Goal: Task Accomplishment & Management: Manage account settings

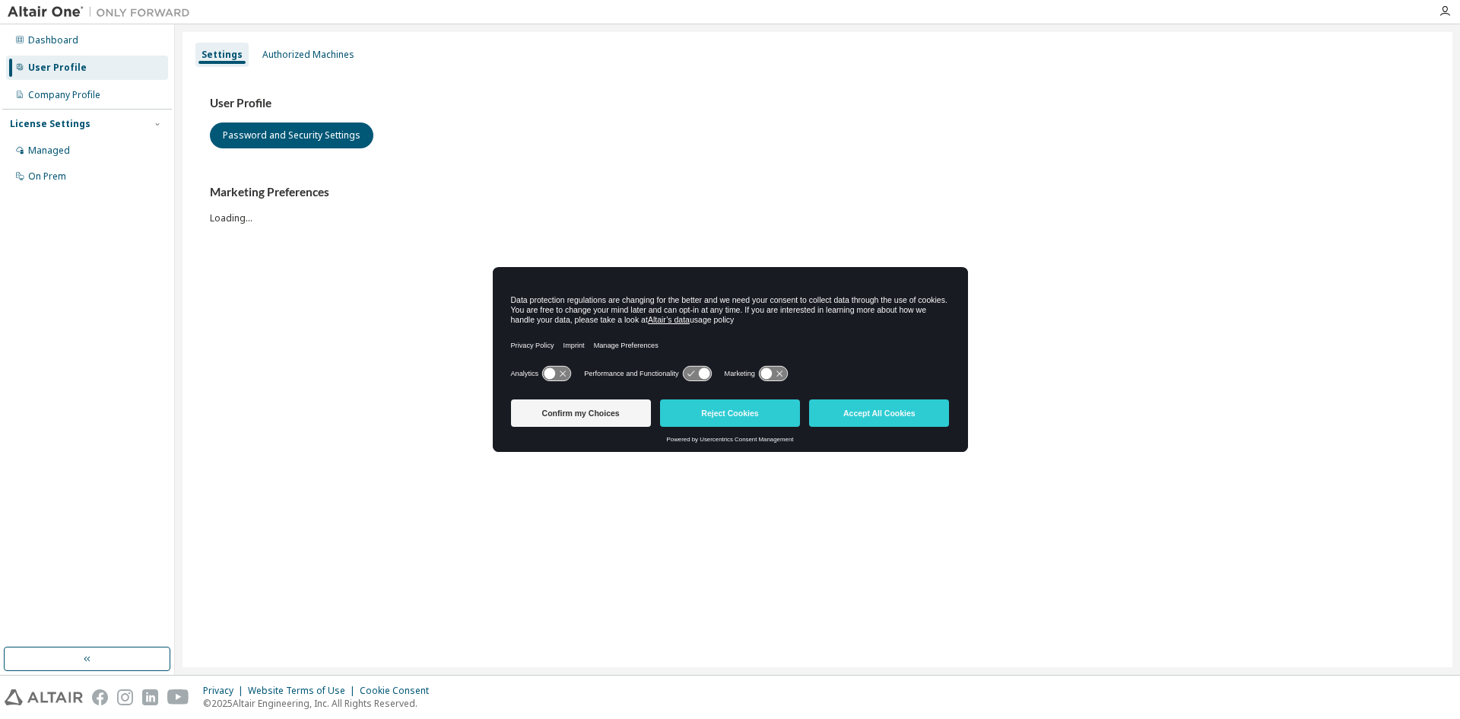
click at [608, 417] on body "Dashboard User Profile Company Profile License Settings Managed On Prem Setting…" at bounding box center [730, 359] width 1460 height 719
click at [917, 415] on button "Accept All Cookies" at bounding box center [879, 412] width 140 height 27
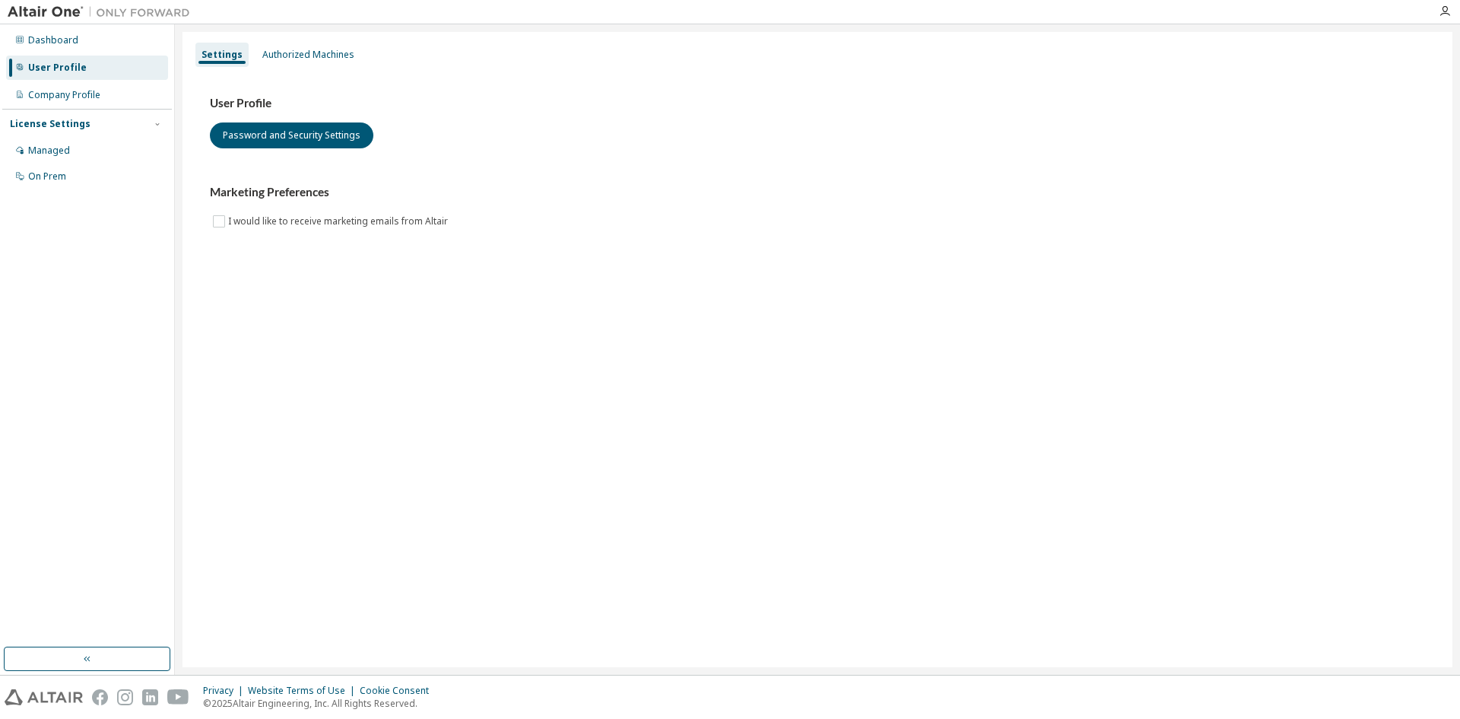
click at [71, 71] on div "User Profile" at bounding box center [57, 68] width 59 height 12
click at [62, 94] on div "Company Profile" at bounding box center [64, 95] width 72 height 12
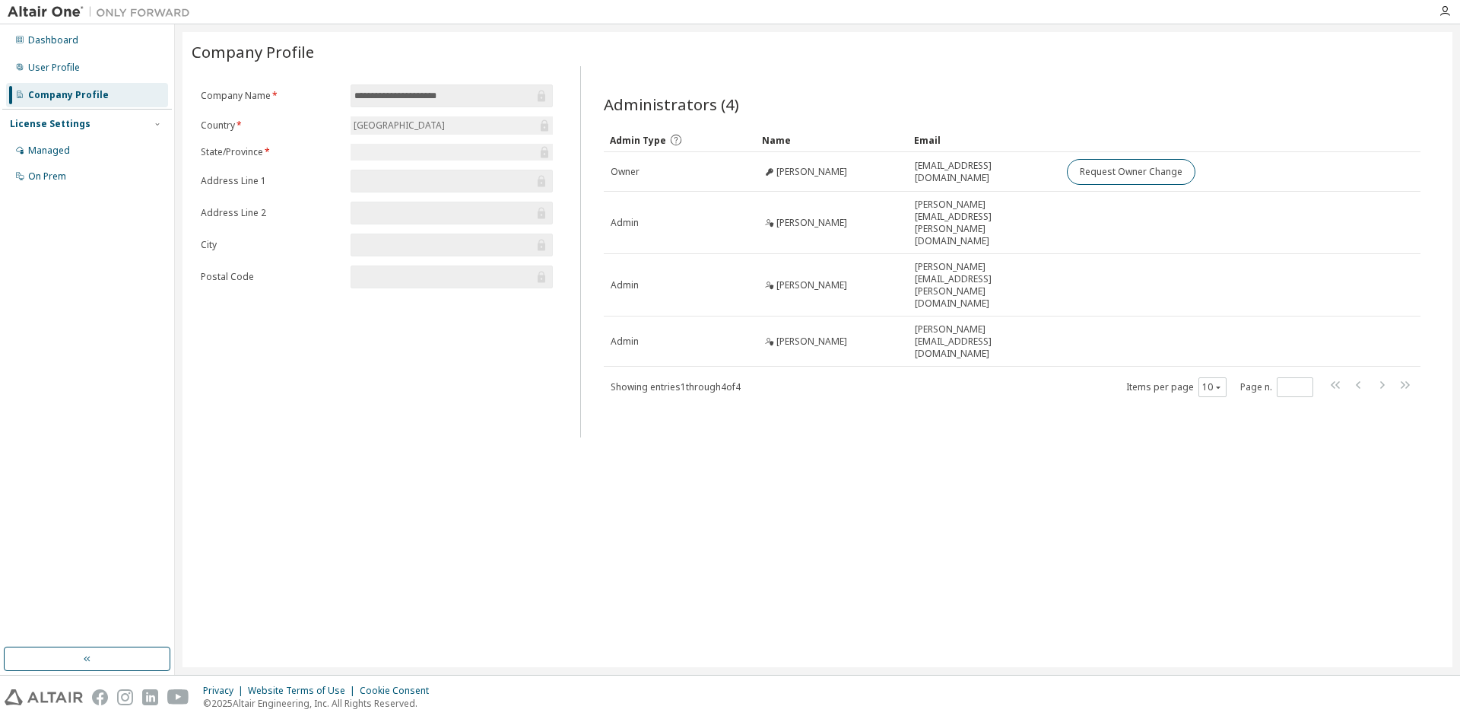
click at [63, 148] on div "Managed" at bounding box center [49, 150] width 42 height 12
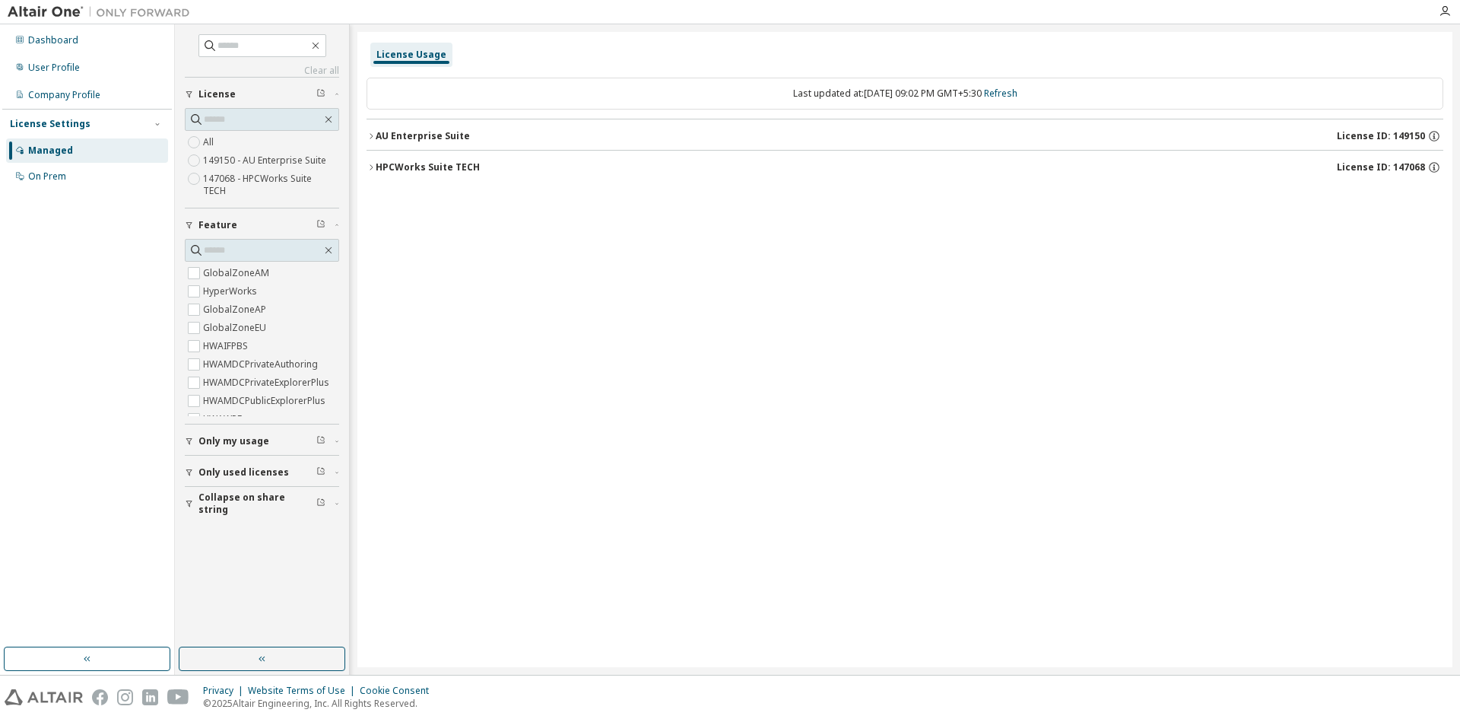
click at [370, 135] on icon "button" at bounding box center [371, 136] width 9 height 9
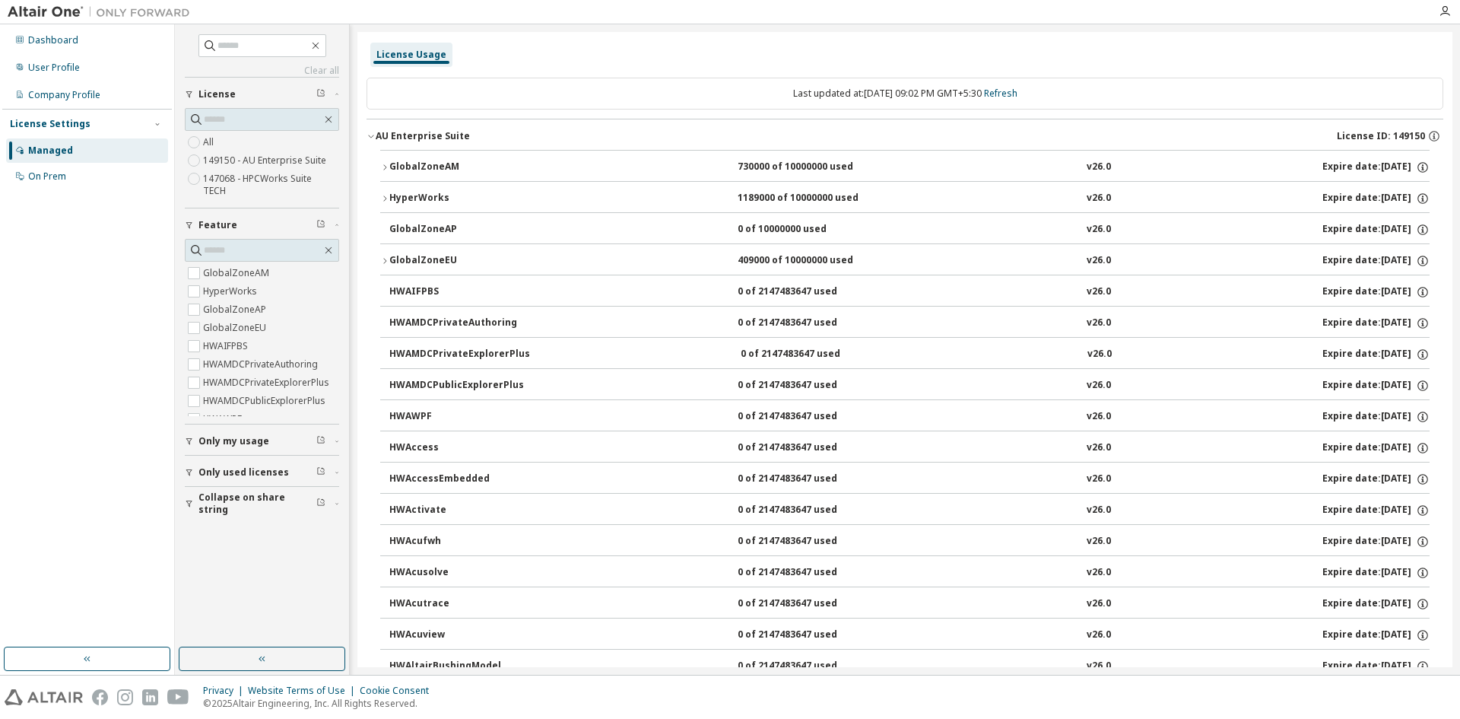
click at [371, 143] on button "AU Enterprise Suite License ID: 149150" at bounding box center [905, 135] width 1077 height 33
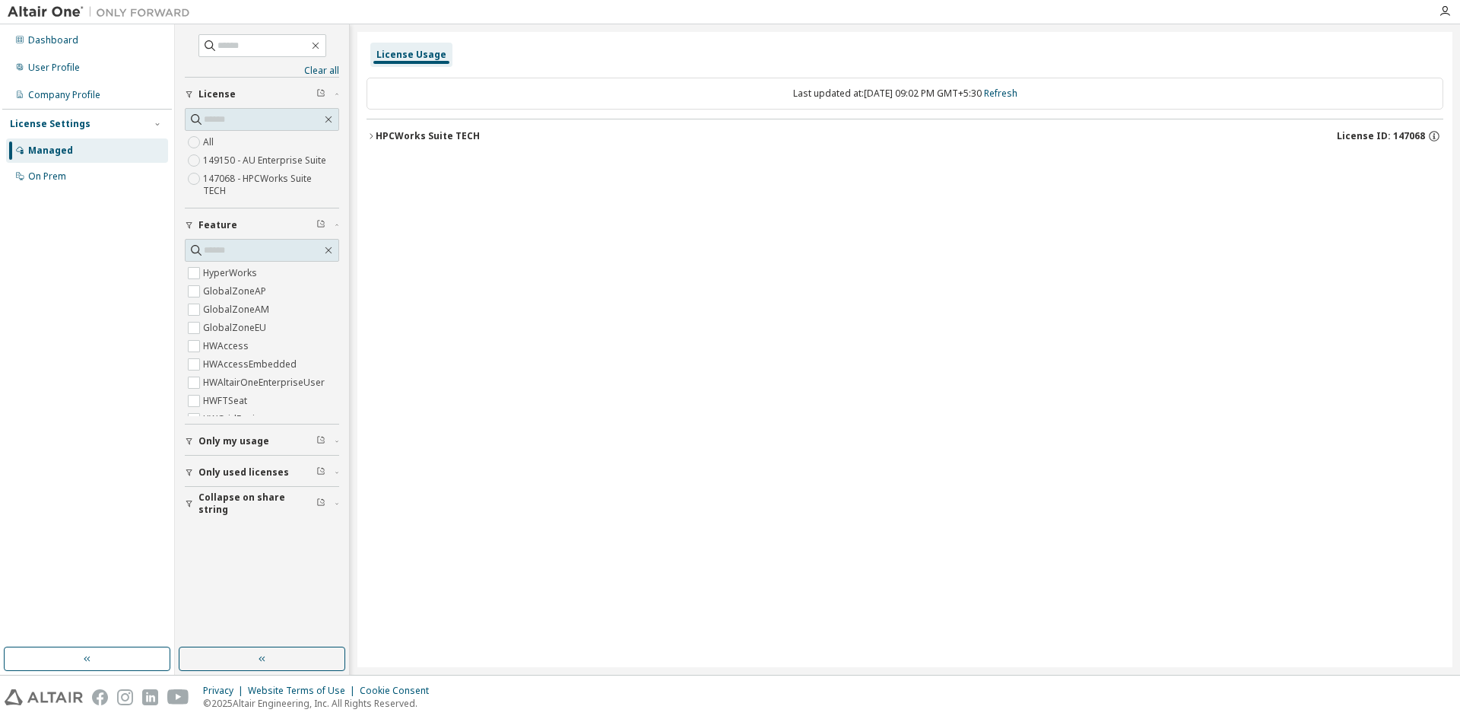
click at [371, 138] on icon "button" at bounding box center [371, 135] width 3 height 5
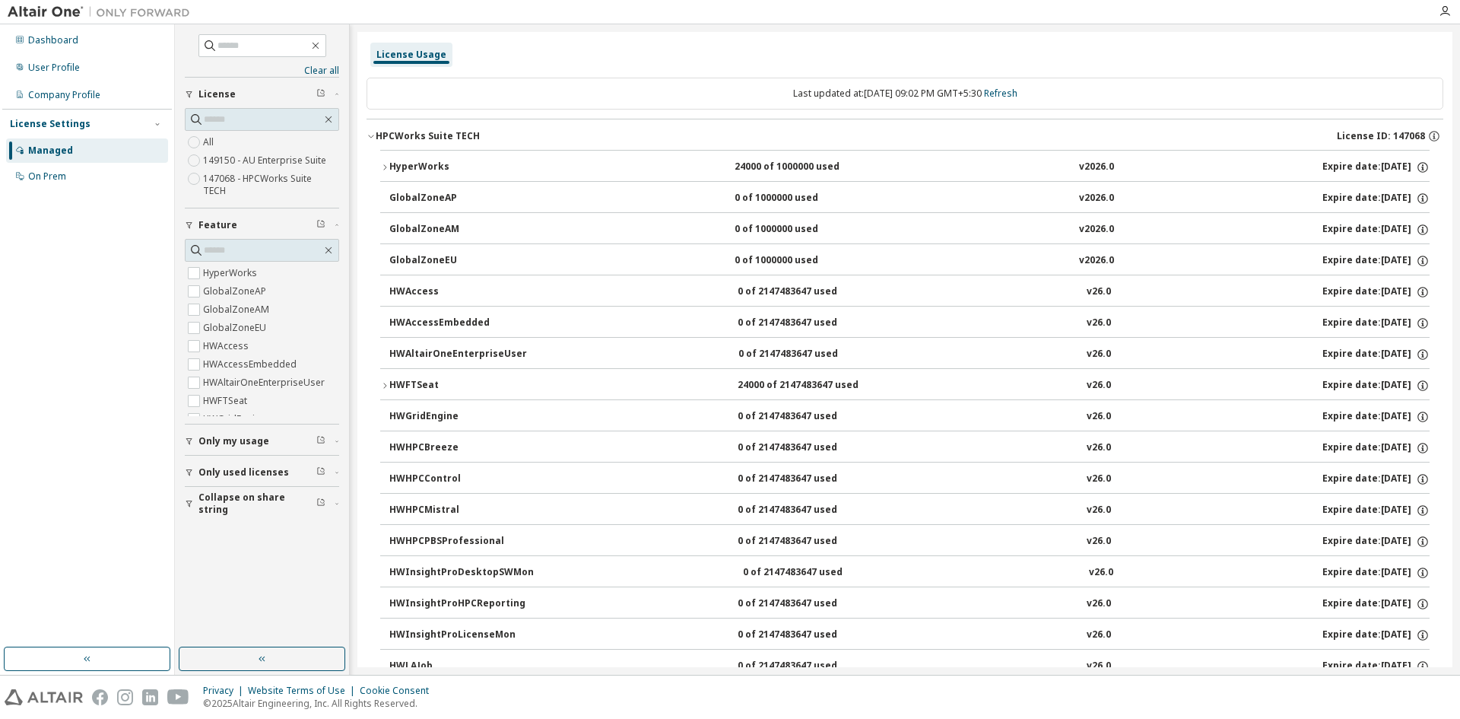
click at [383, 389] on icon "button" at bounding box center [384, 385] width 9 height 9
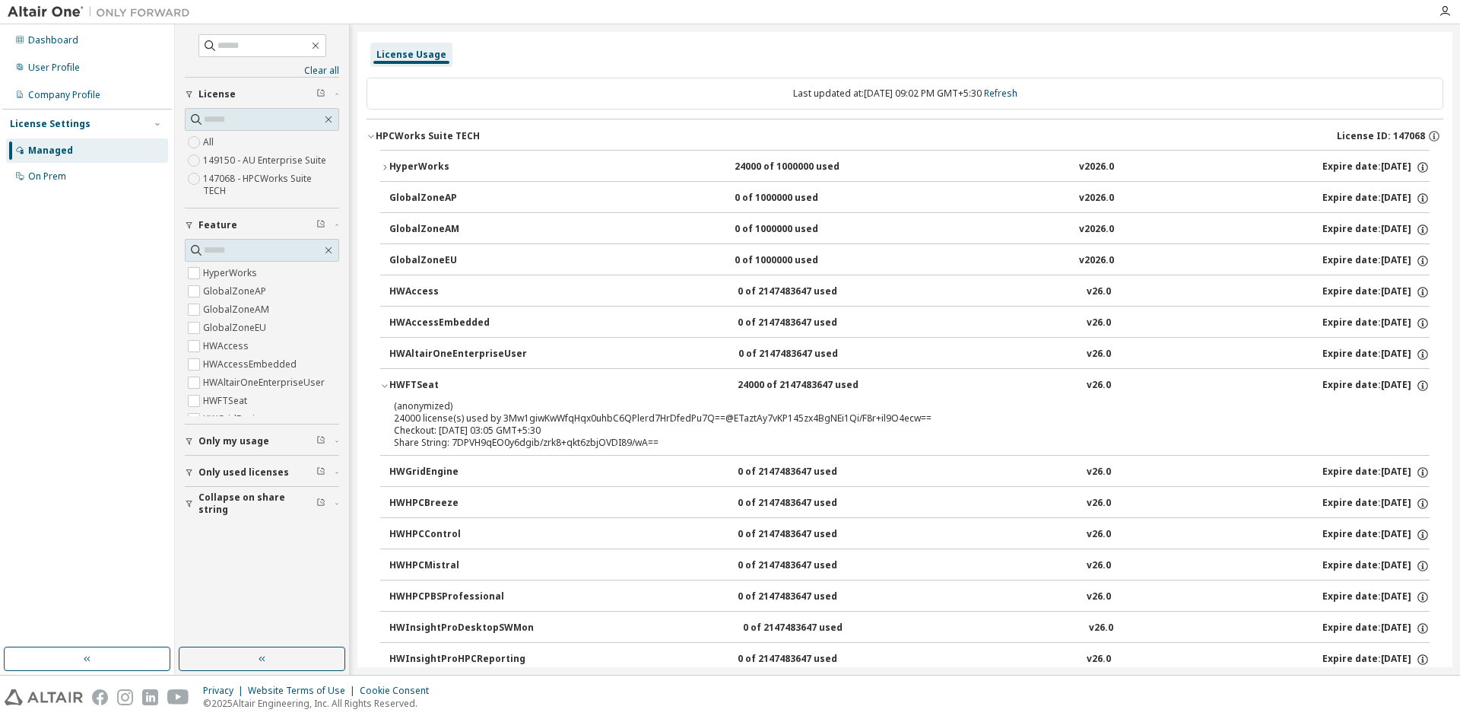
click at [65, 68] on div "User Profile" at bounding box center [54, 68] width 52 height 12
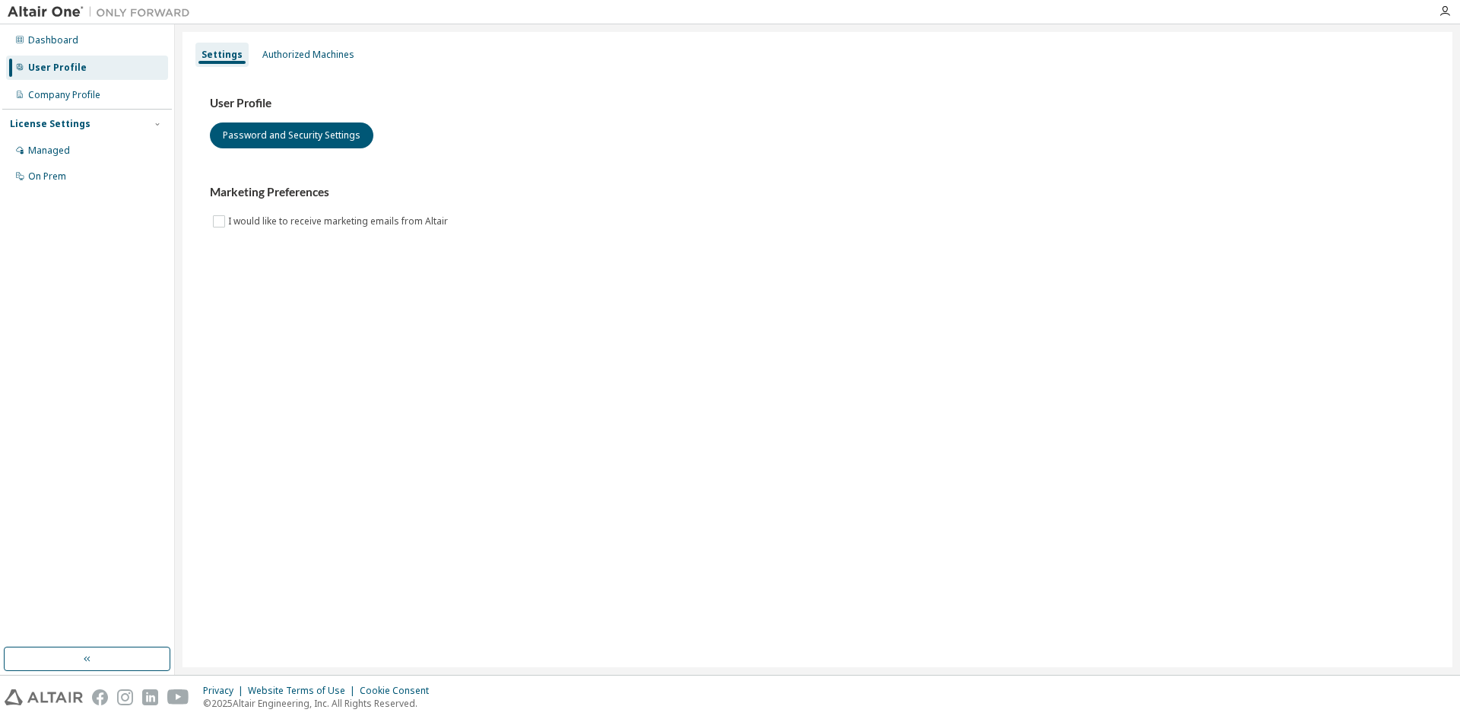
click at [287, 49] on div "Authorized Machines" at bounding box center [308, 55] width 92 height 12
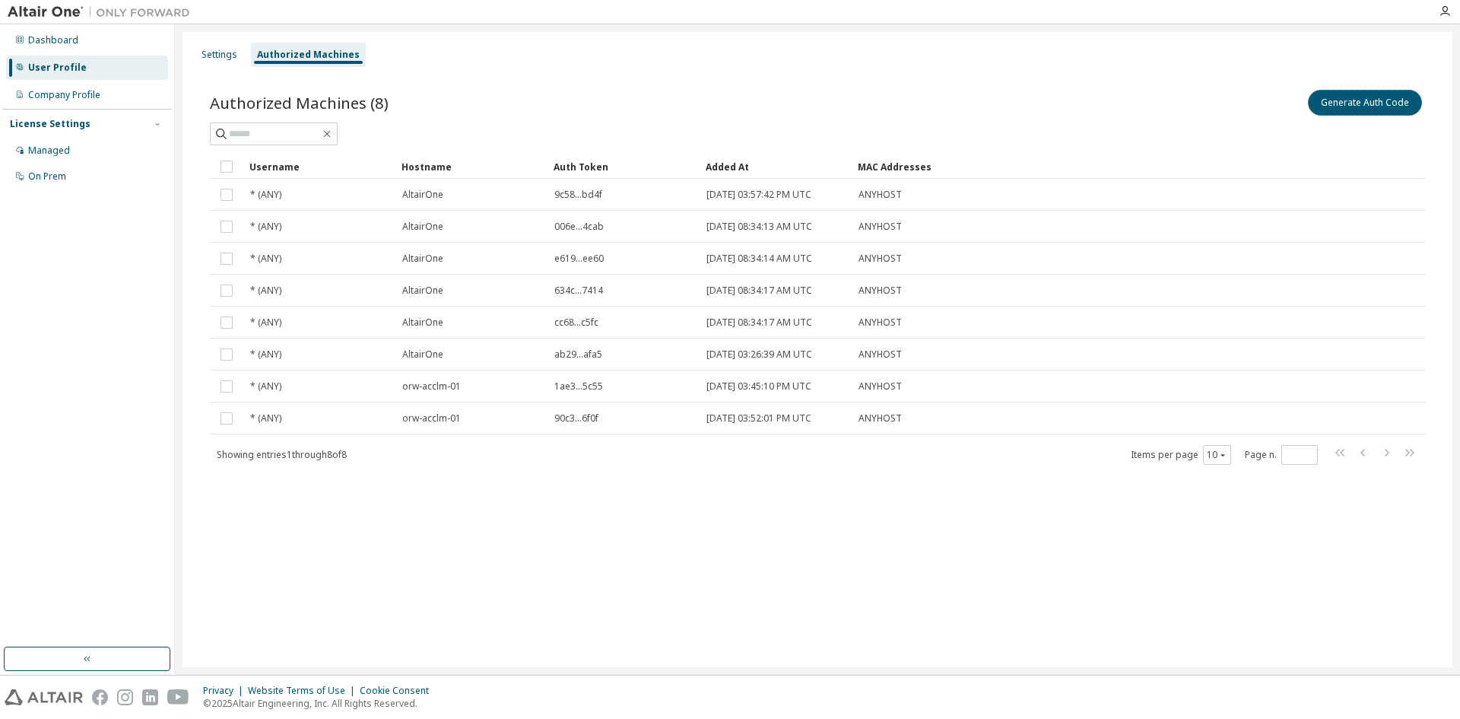
click at [1368, 106] on button "Generate Auth Code" at bounding box center [1365, 103] width 114 height 26
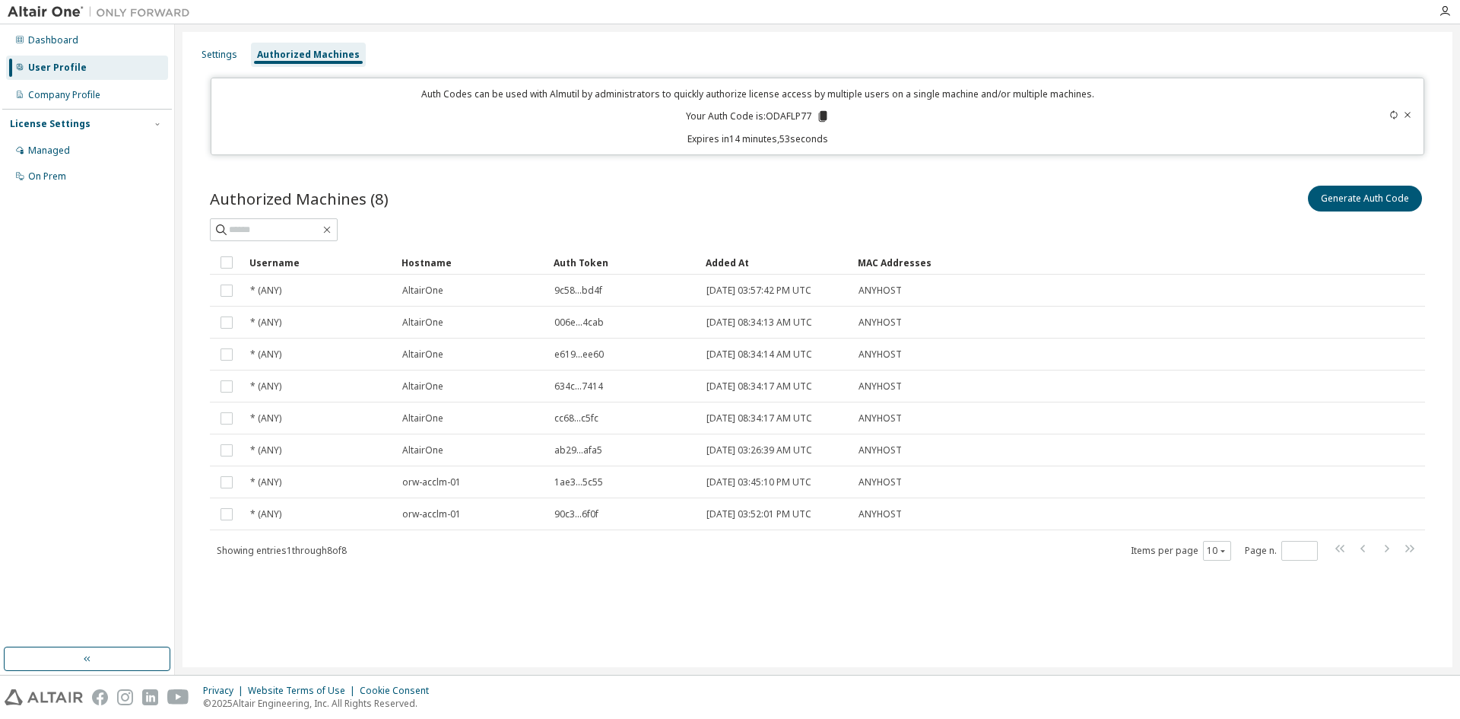
click at [782, 116] on p "Your Auth Code is: ODAFLP77" at bounding box center [758, 117] width 144 height 14
click at [52, 173] on div "On Prem" at bounding box center [47, 176] width 38 height 12
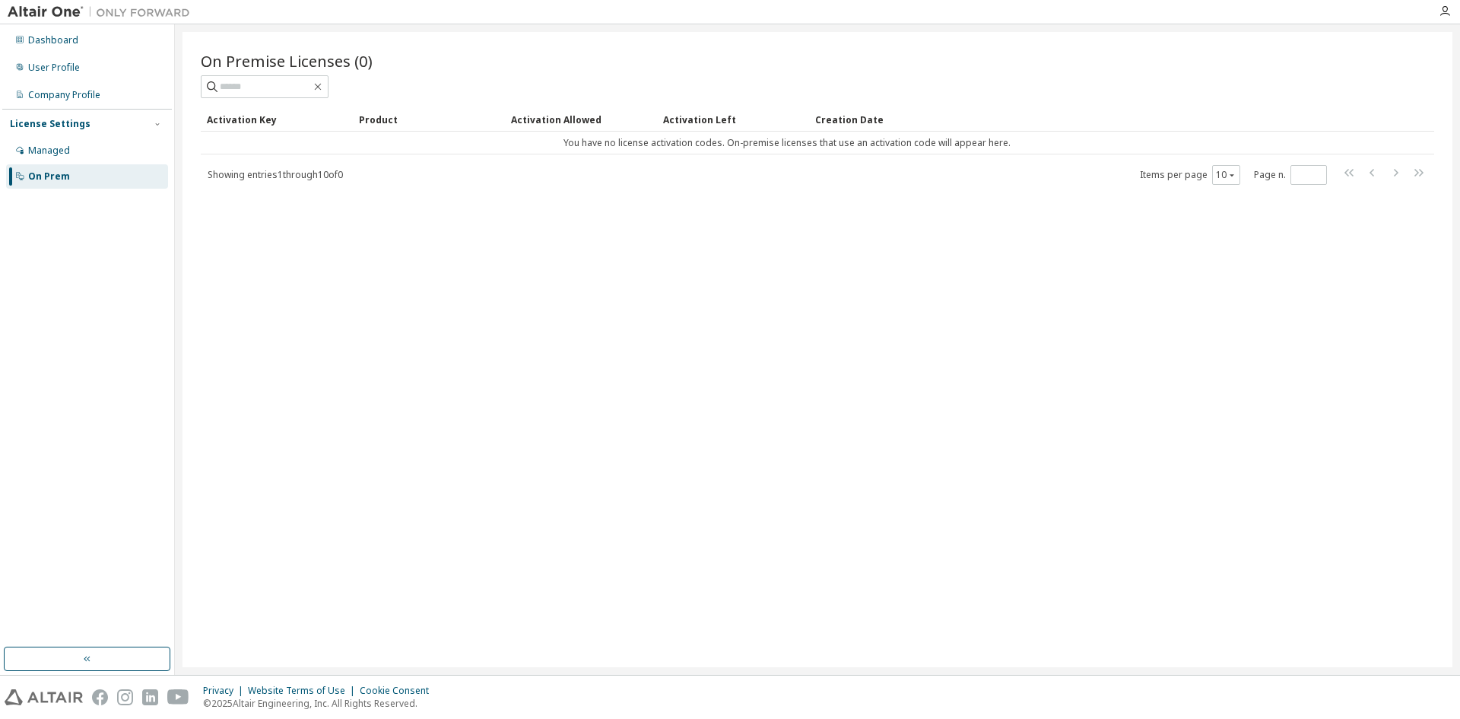
click at [51, 140] on div "Managed" at bounding box center [87, 150] width 162 height 24
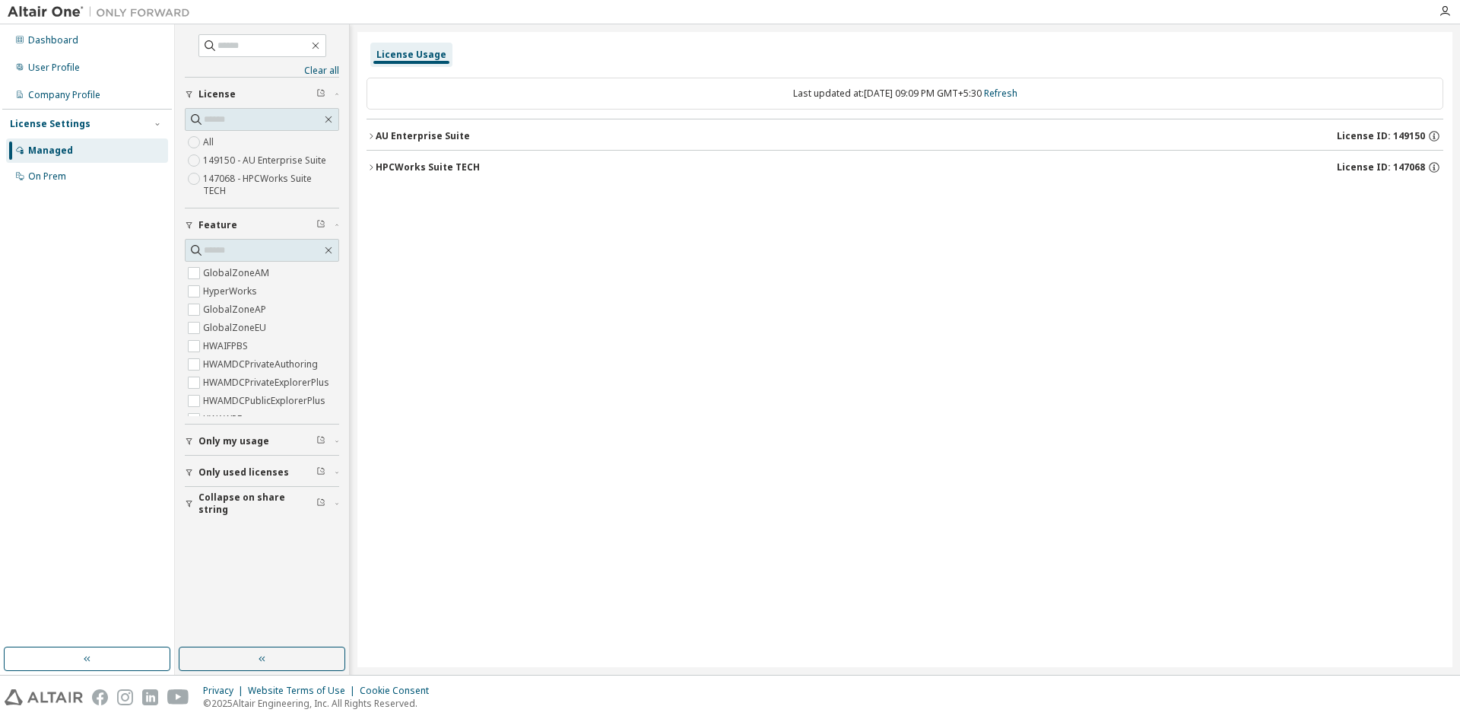
click at [370, 137] on icon "button" at bounding box center [371, 136] width 9 height 9
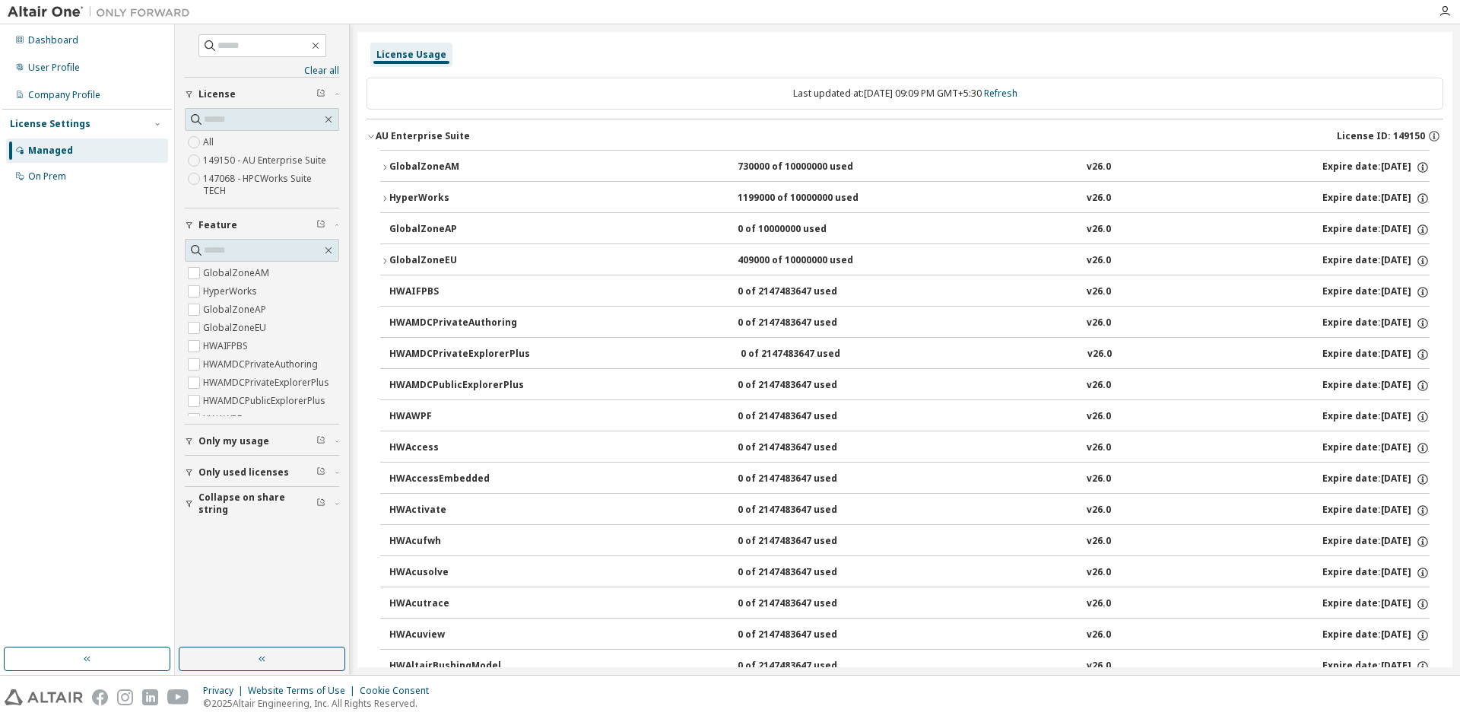
click at [387, 256] on icon "button" at bounding box center [384, 260] width 9 height 9
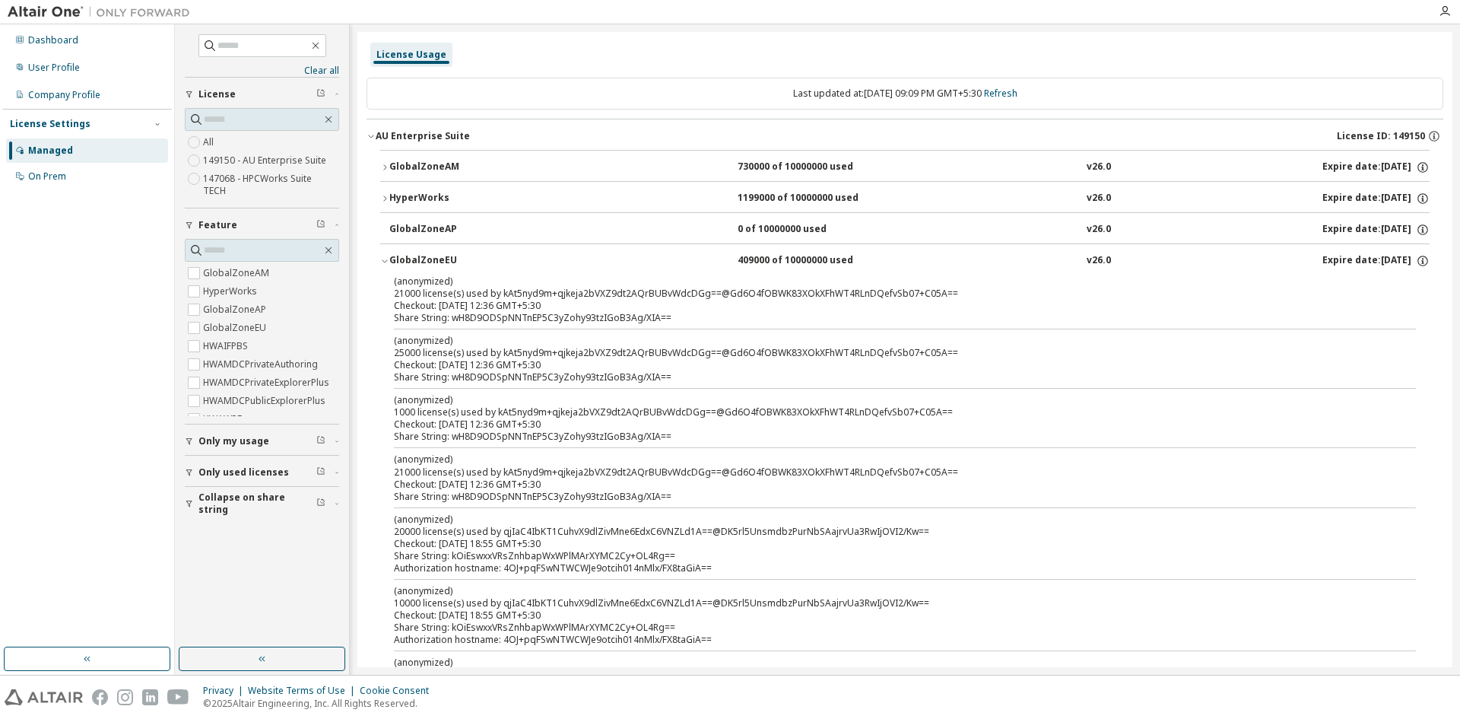
click at [387, 256] on icon "button" at bounding box center [384, 260] width 9 height 9
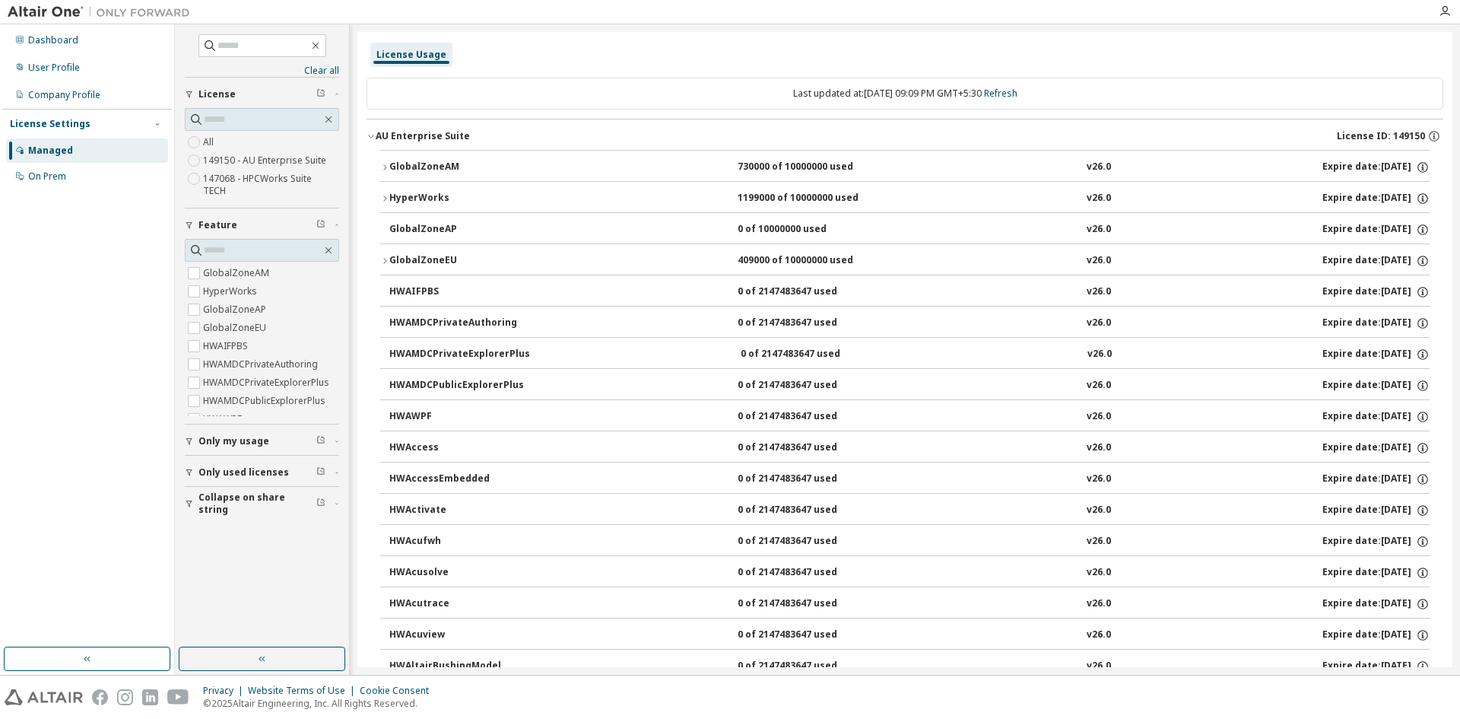
click at [370, 136] on icon "button" at bounding box center [370, 136] width 5 height 3
